Goal: Task Accomplishment & Management: Manage account settings

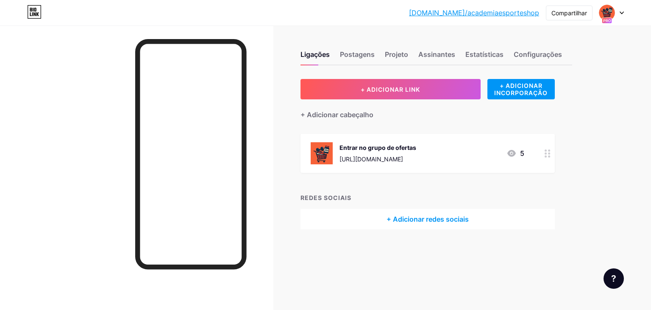
click at [403, 155] on font "[URL][DOMAIN_NAME]" at bounding box center [372, 158] width 64 height 7
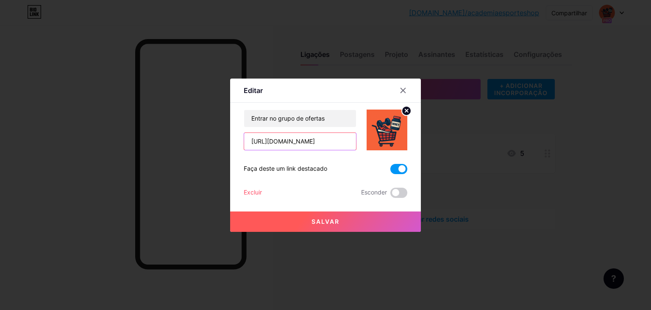
click at [298, 142] on input "[URL][DOMAIN_NAME]" at bounding box center [300, 141] width 112 height 17
paste input "[URL][DOMAIN_NAME]"
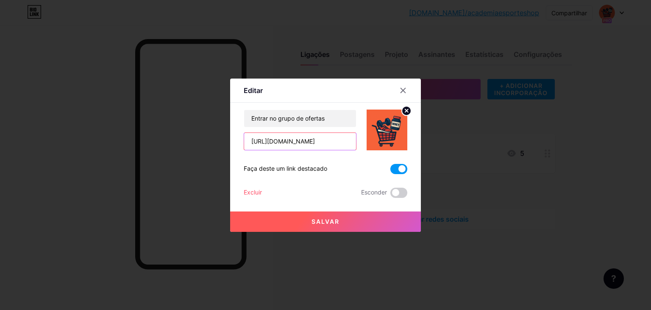
type input "[URL][DOMAIN_NAME]"
click at [342, 218] on button "Salvar" at bounding box center [325, 221] width 191 height 20
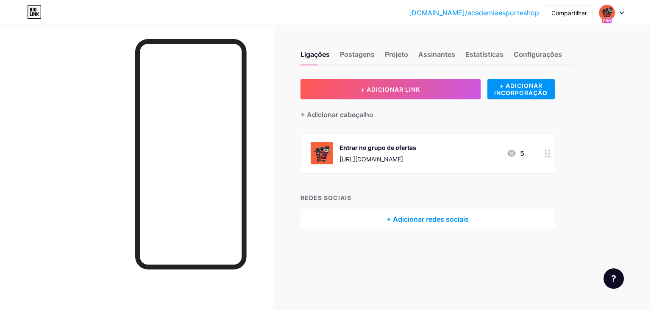
click at [403, 158] on font "[URL][DOMAIN_NAME]" at bounding box center [372, 158] width 64 height 7
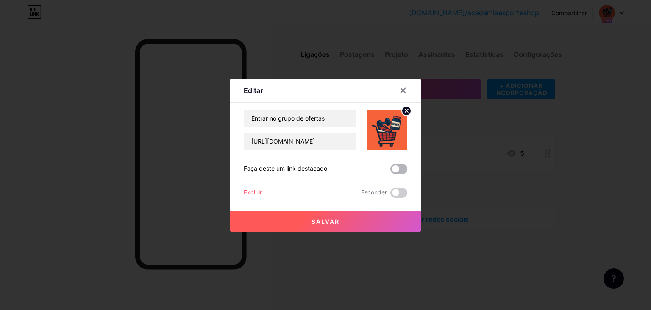
click at [400, 167] on span at bounding box center [399, 169] width 17 height 10
click at [391, 171] on input "checkbox" at bounding box center [391, 171] width 0 height 0
click at [324, 221] on font "Salvar" at bounding box center [326, 221] width 28 height 7
